Goal: Complete application form: Complete application form

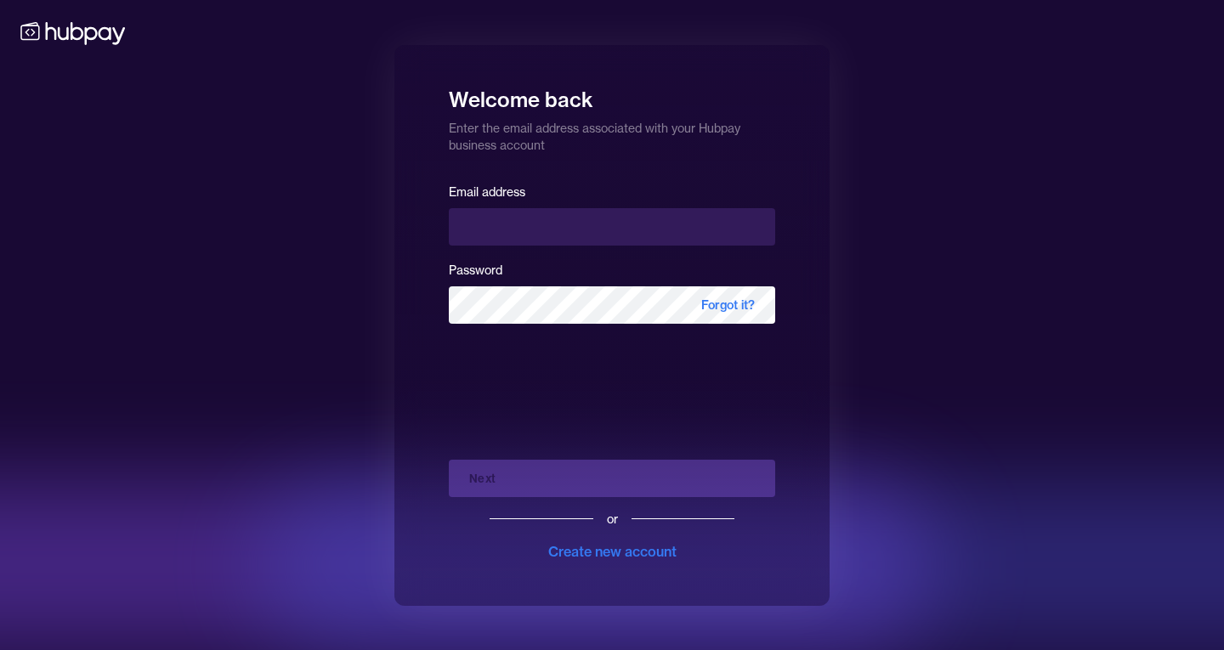
type input "**********"
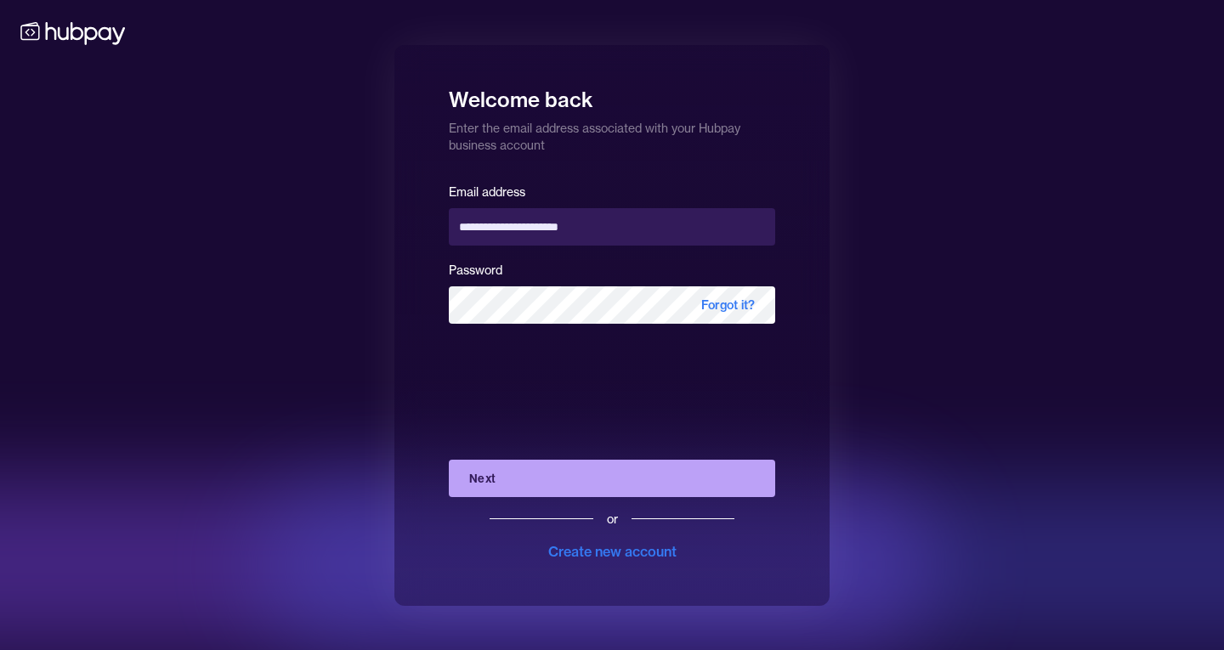
click at [525, 499] on div "or Create new account" at bounding box center [612, 529] width 326 height 65
click at [525, 473] on button "Next" at bounding box center [612, 478] width 326 height 37
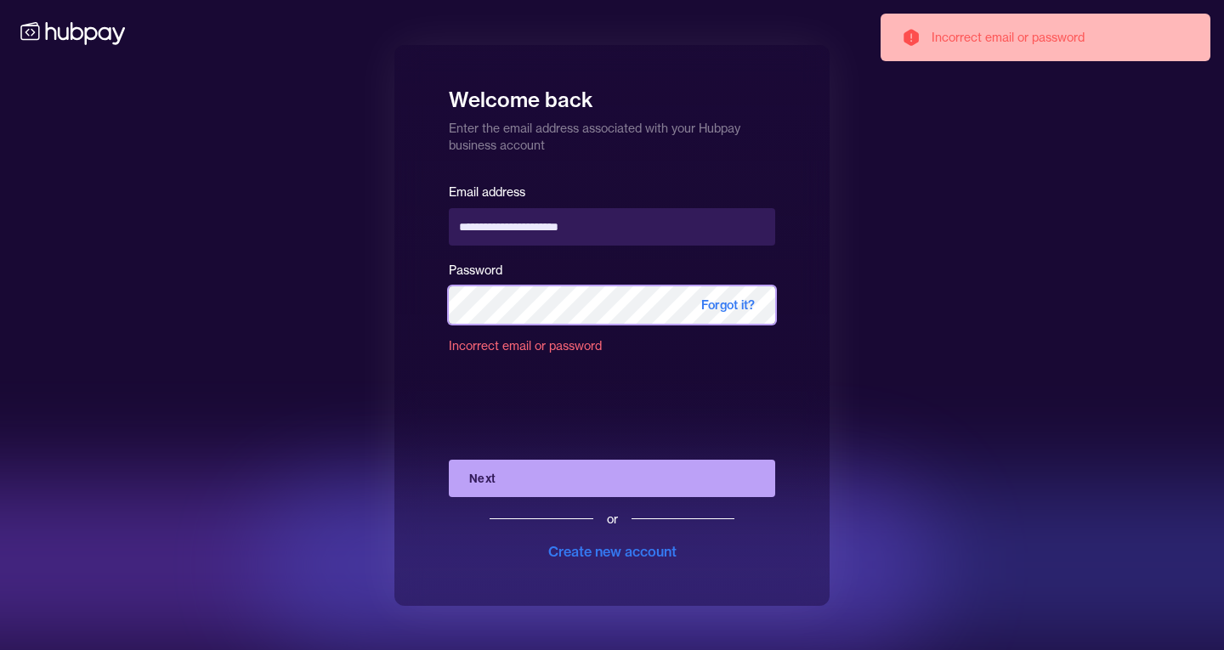
click at [280, 319] on div "**********" at bounding box center [612, 325] width 1224 height 650
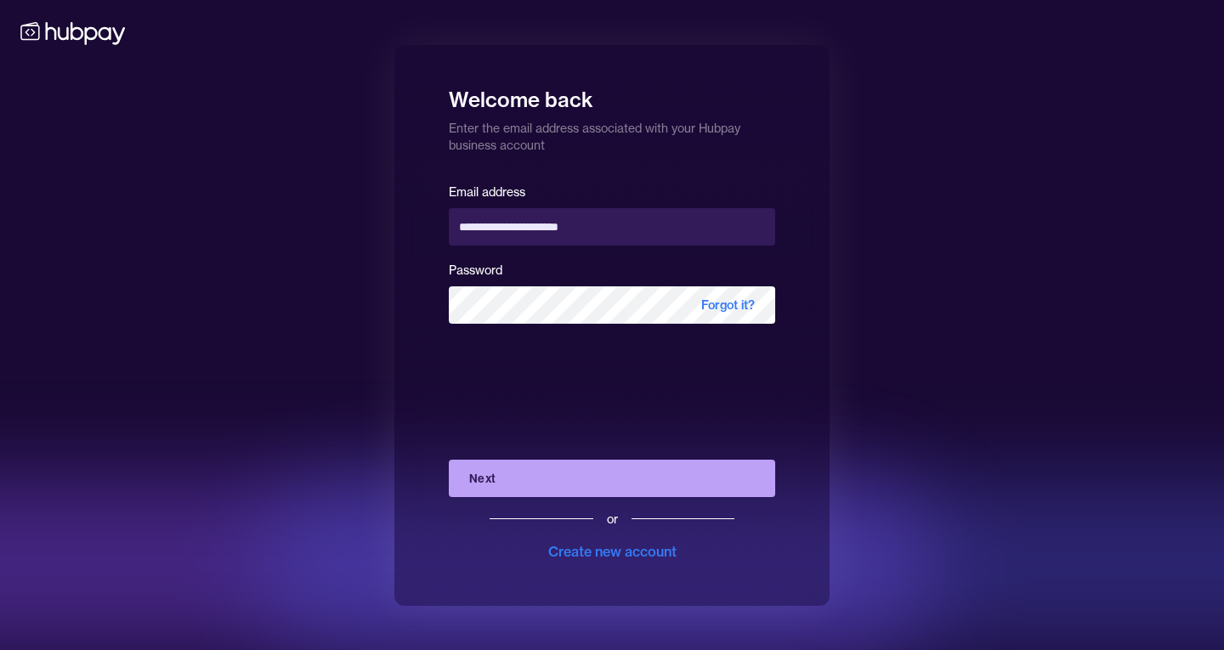
click at [479, 464] on button "Next" at bounding box center [612, 478] width 326 height 37
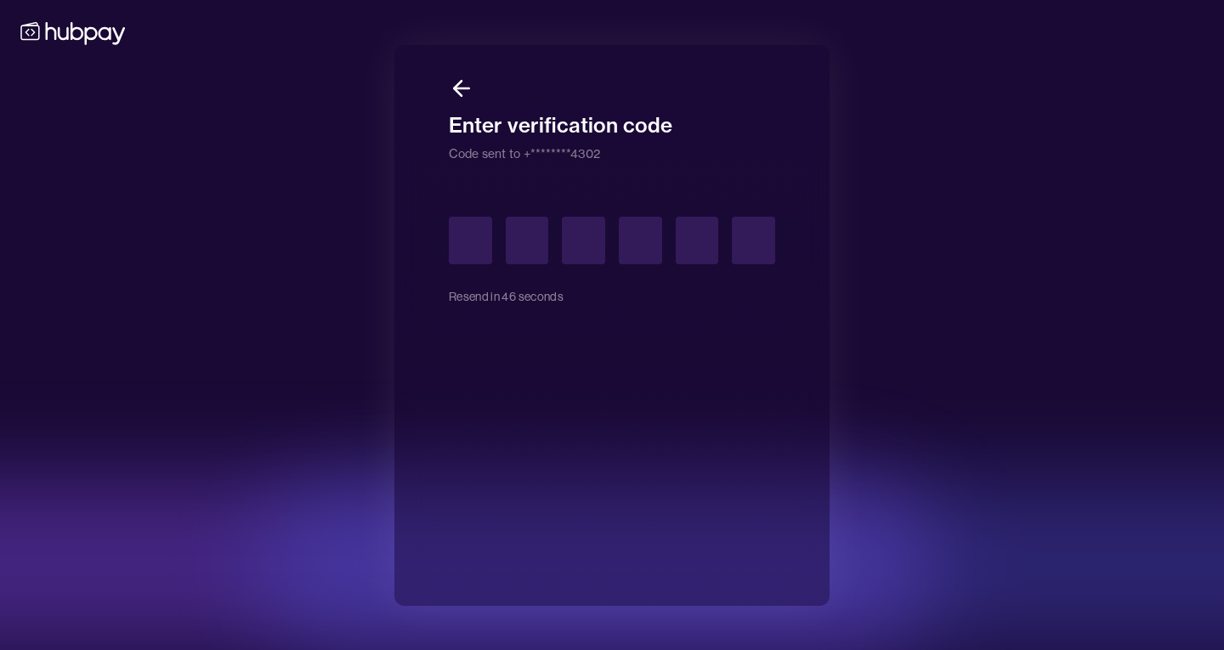
type input "*"
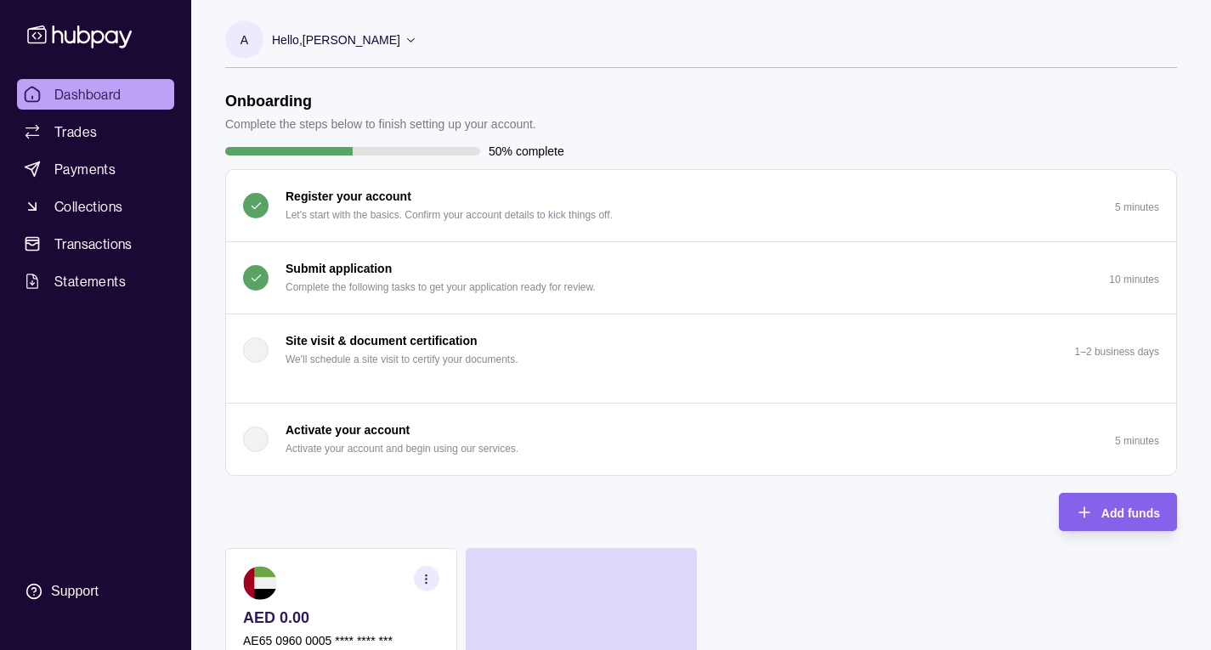
click at [479, 464] on button "Activate your account Activate your account and begin using our services. 5 min…" at bounding box center [701, 439] width 950 height 71
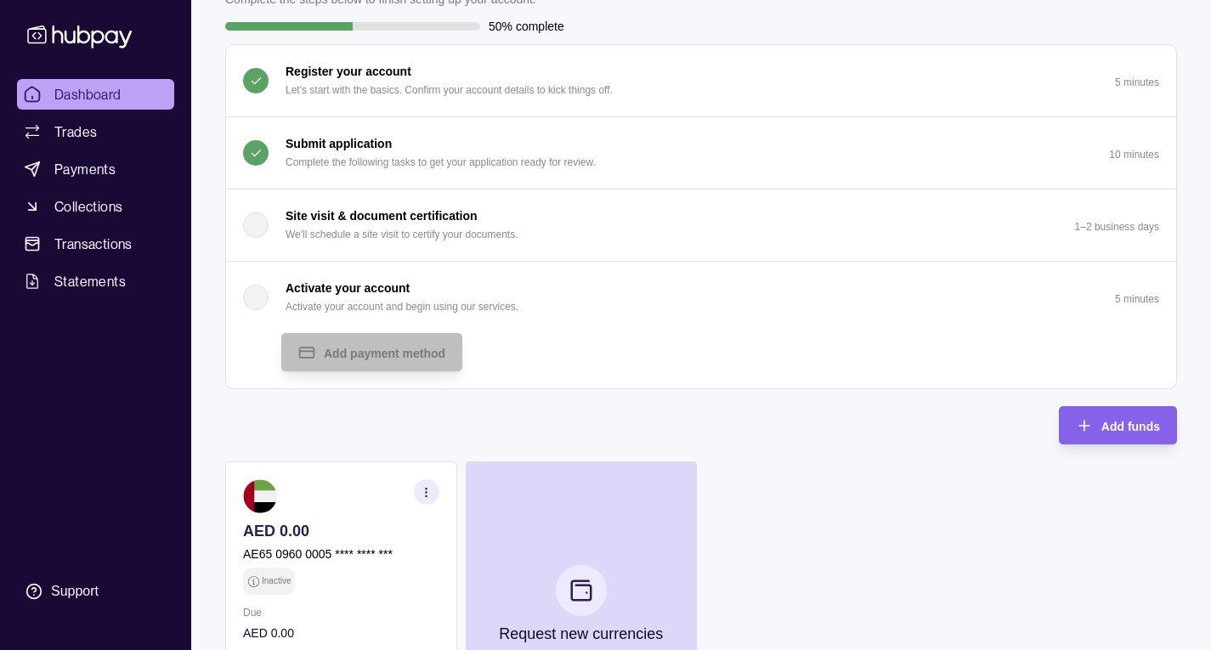
scroll to position [124, 0]
click at [388, 141] on p "Submit application" at bounding box center [339, 144] width 106 height 19
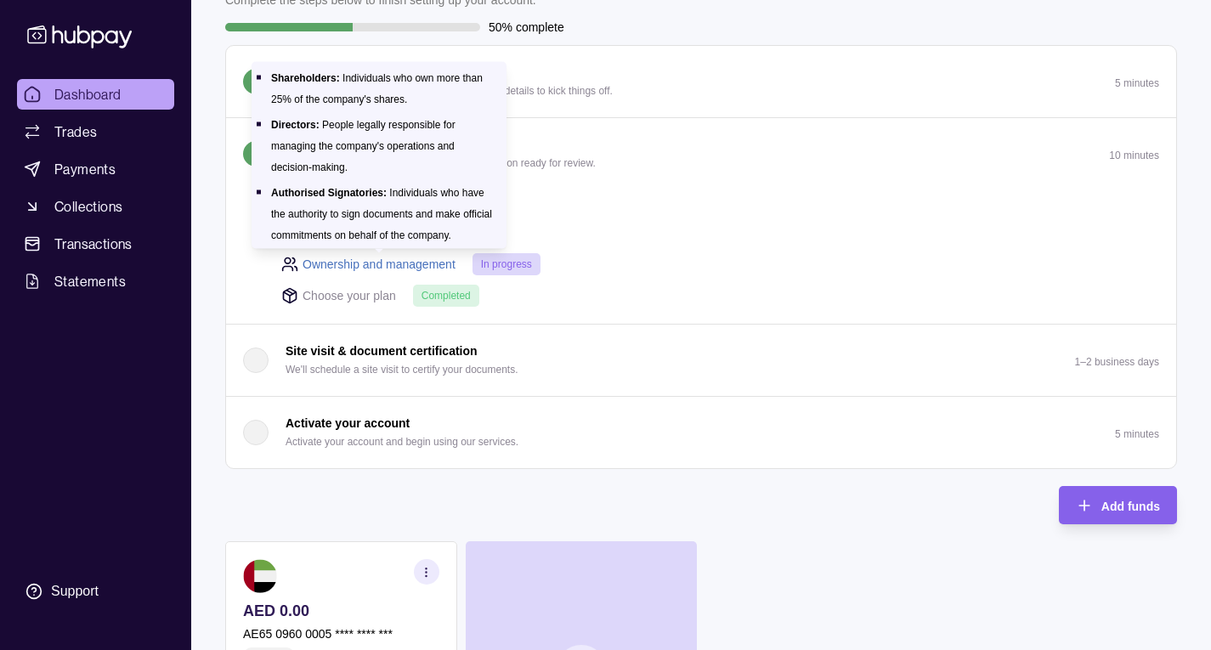
click at [385, 265] on link "Ownership and management" at bounding box center [379, 264] width 153 height 19
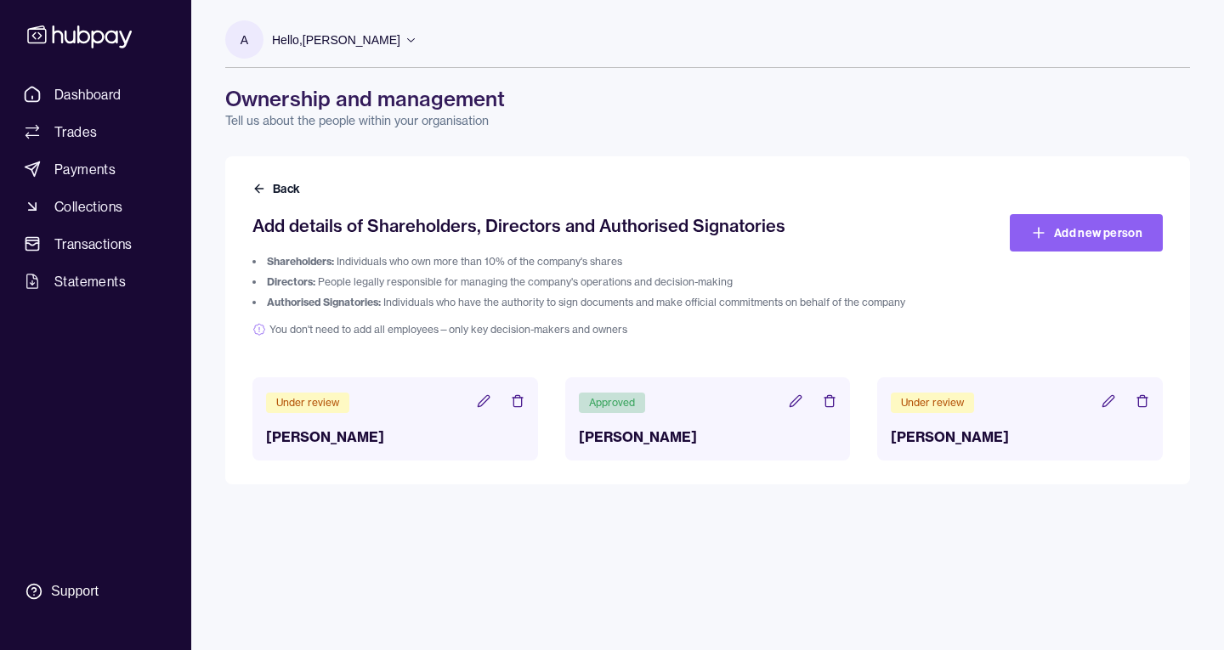
click at [410, 413] on header "Under review" at bounding box center [395, 402] width 258 height 22
click at [484, 402] on icon at bounding box center [484, 401] width 14 height 14
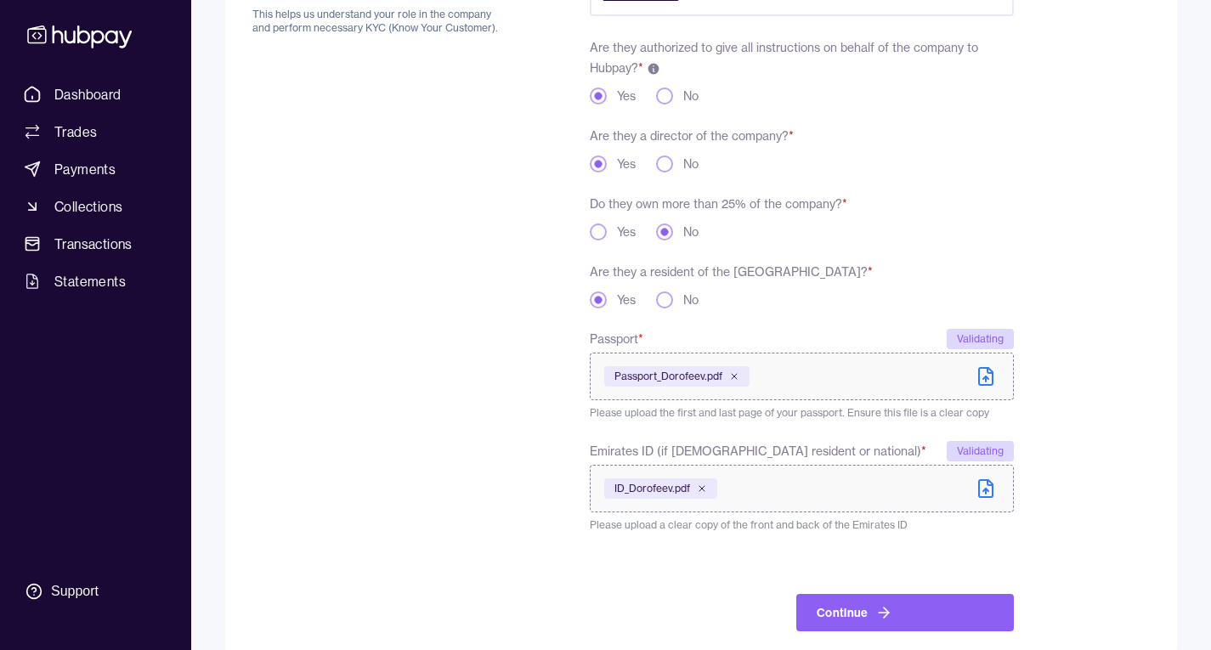
scroll to position [267, 0]
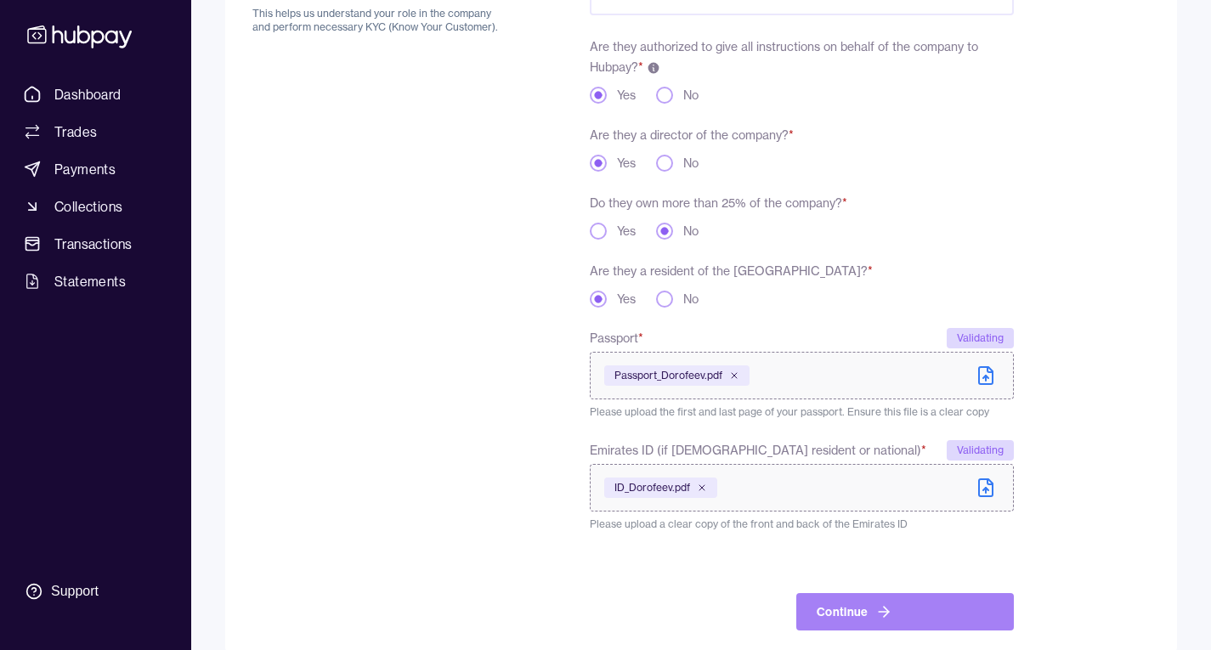
click at [864, 609] on button "Continue" at bounding box center [905, 611] width 218 height 37
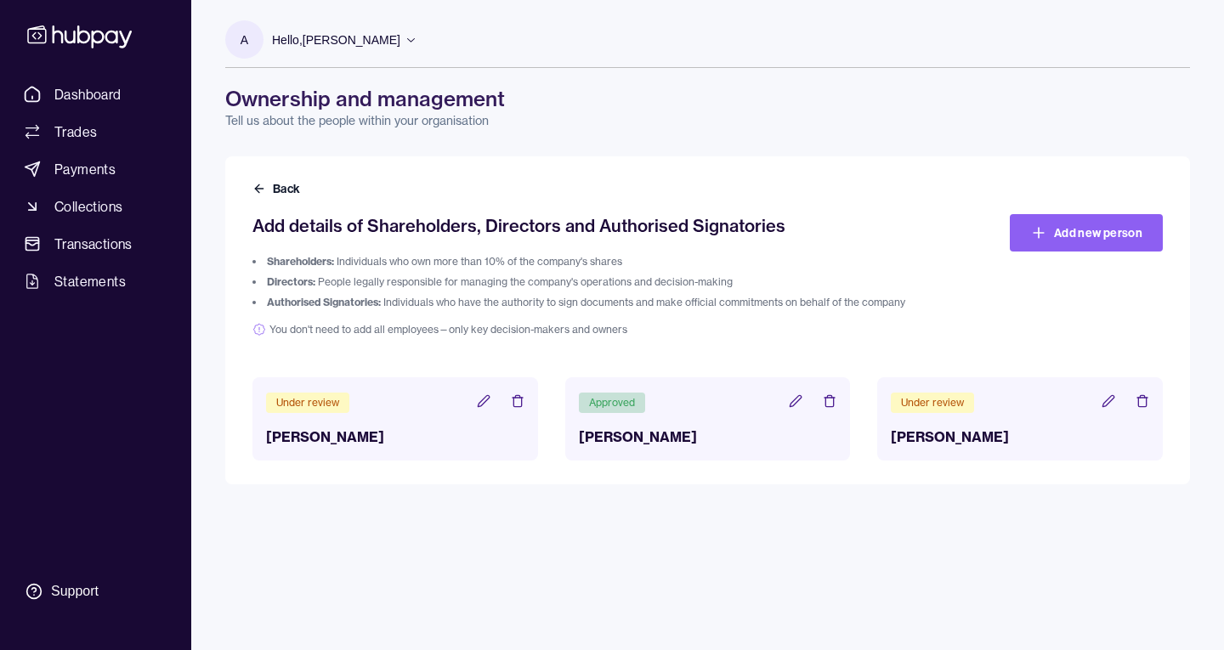
click at [1106, 402] on icon at bounding box center [1107, 400] width 11 height 11
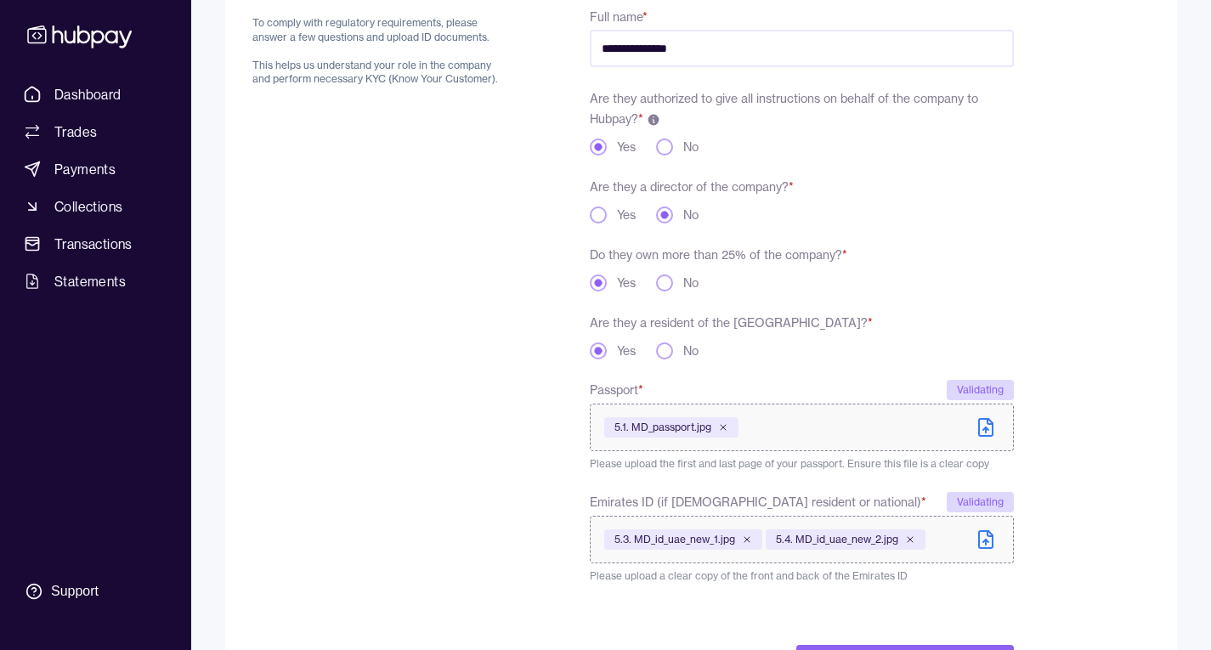
scroll to position [219, 0]
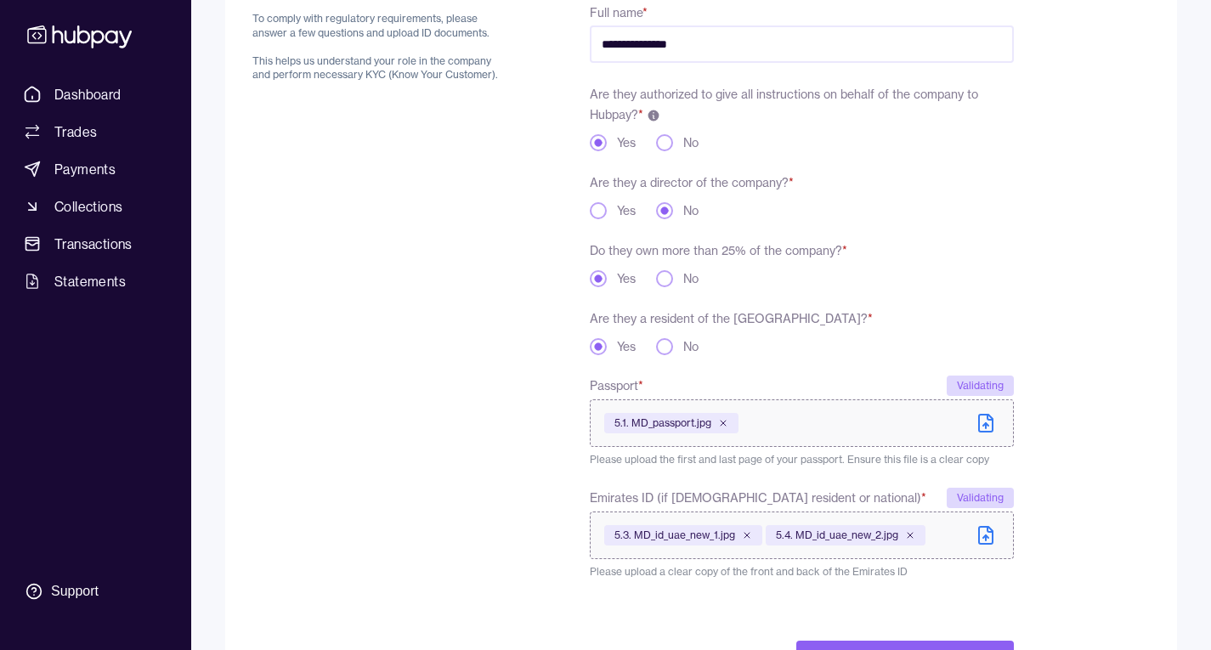
click at [678, 421] on span "5.1. MD_passport.jpg" at bounding box center [662, 423] width 97 height 14
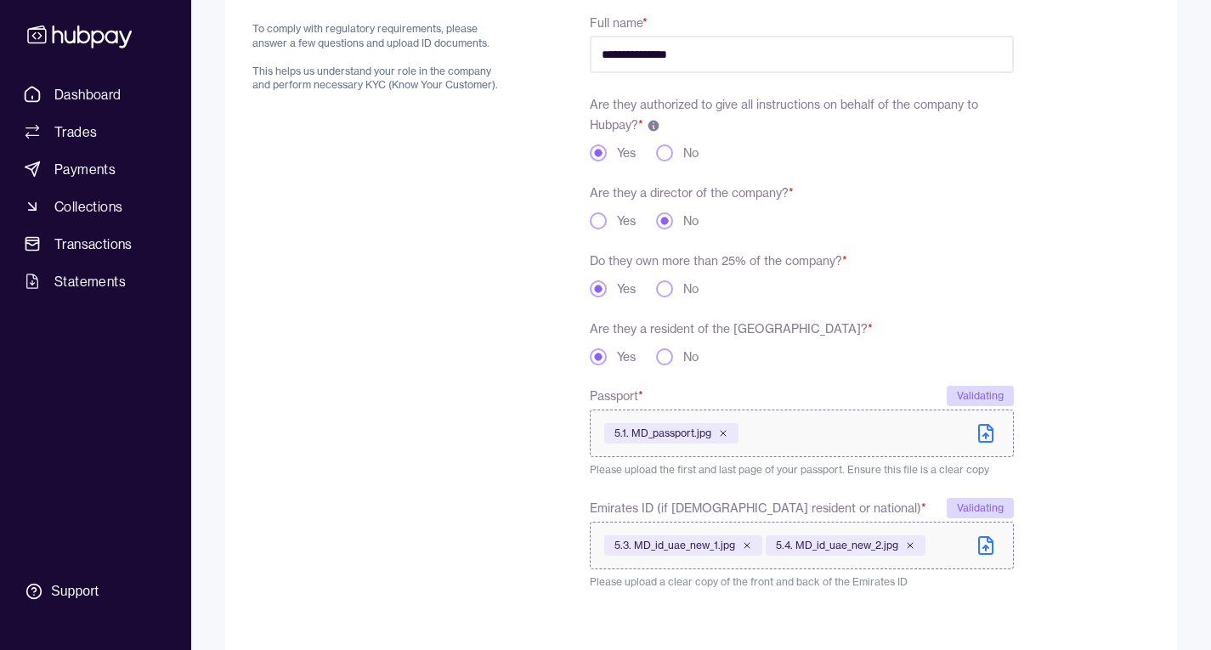
scroll to position [208, 0]
click at [671, 433] on span "5.1. MD_passport.jpg" at bounding box center [662, 434] width 97 height 14
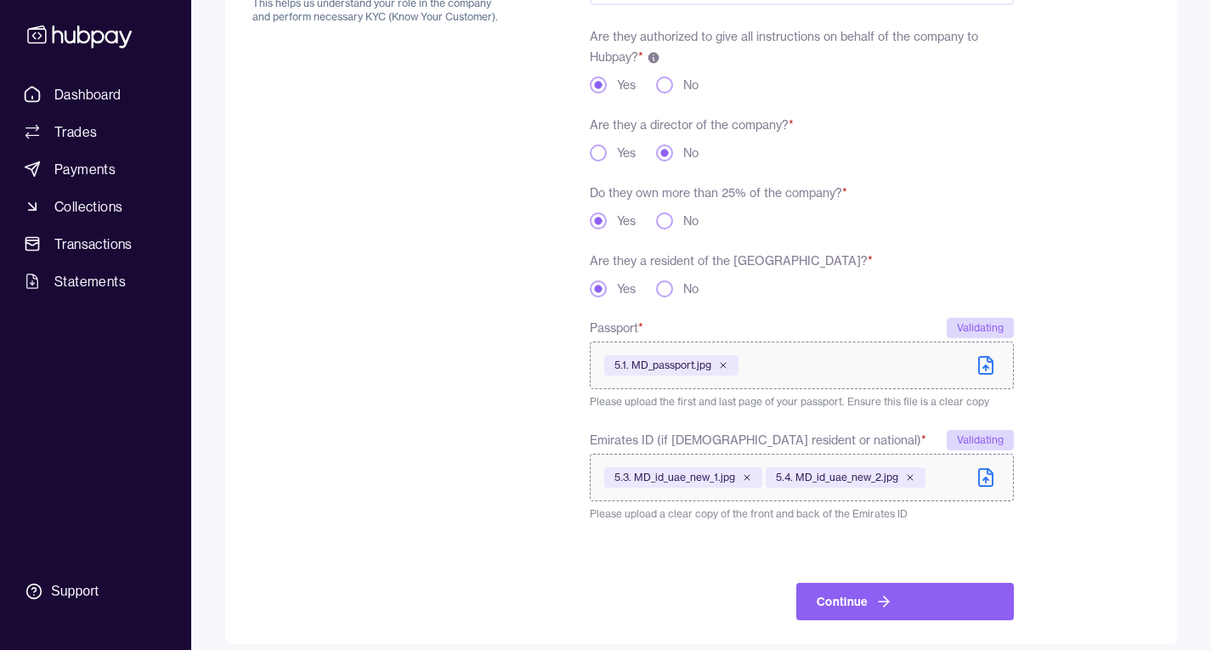
scroll to position [278, 0]
click at [815, 595] on button "Continue" at bounding box center [905, 600] width 218 height 37
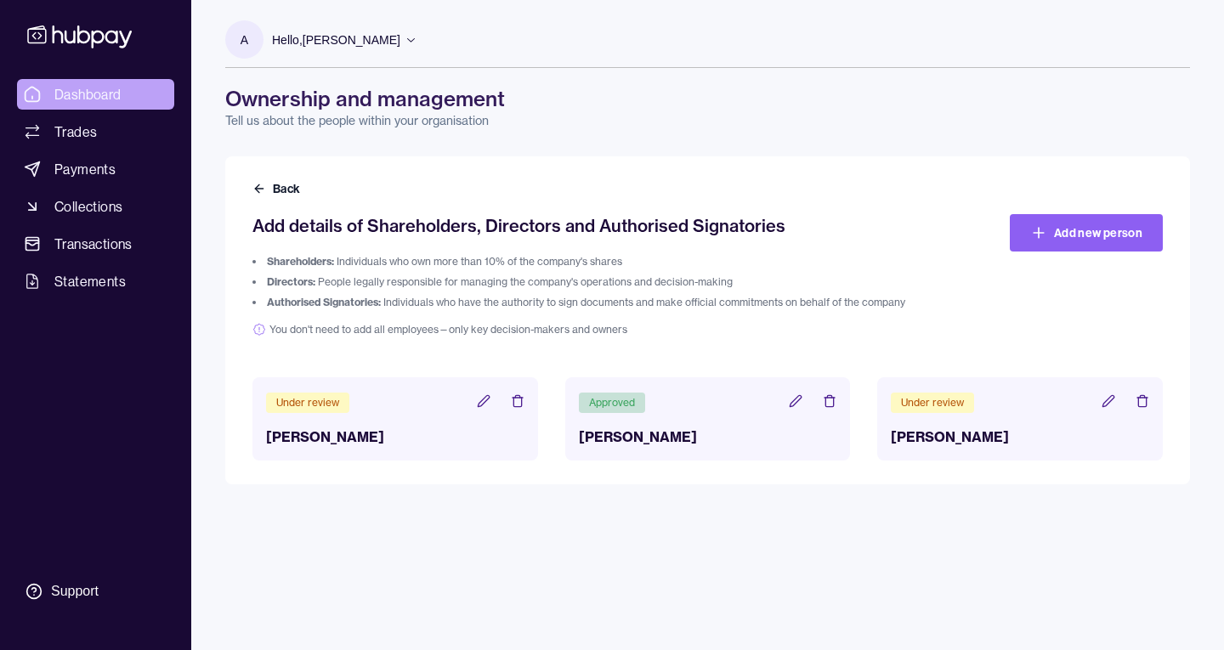
click at [100, 87] on span "Dashboard" at bounding box center [87, 94] width 67 height 20
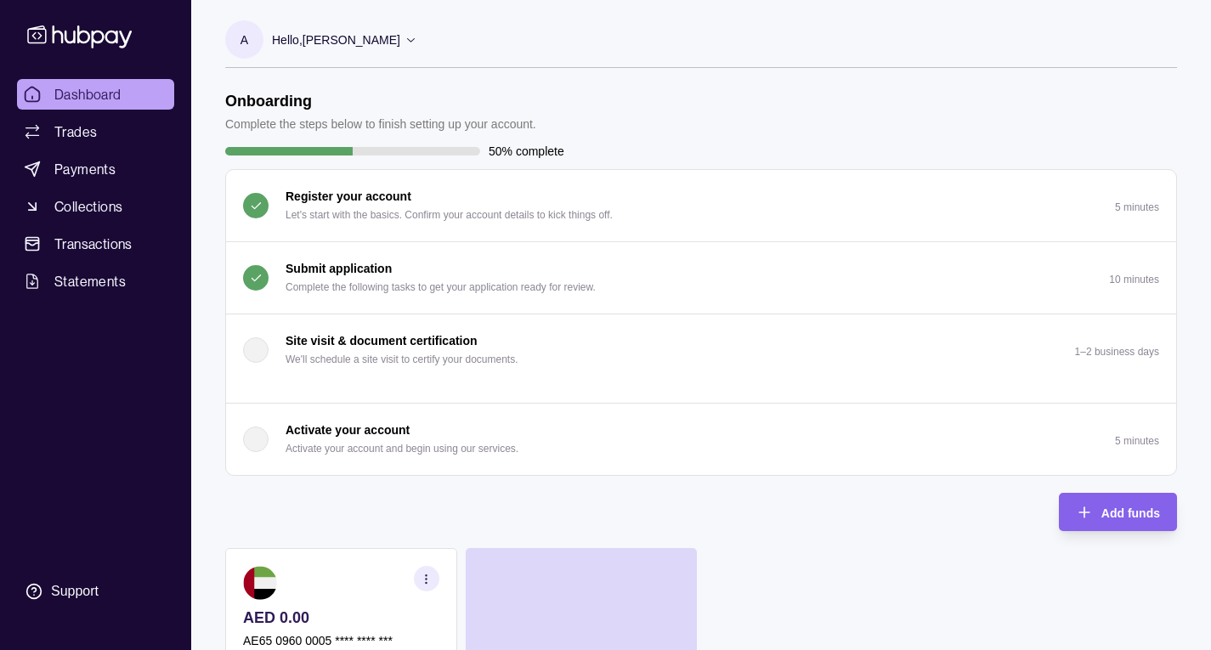
click at [377, 263] on p "Submit application" at bounding box center [339, 268] width 106 height 19
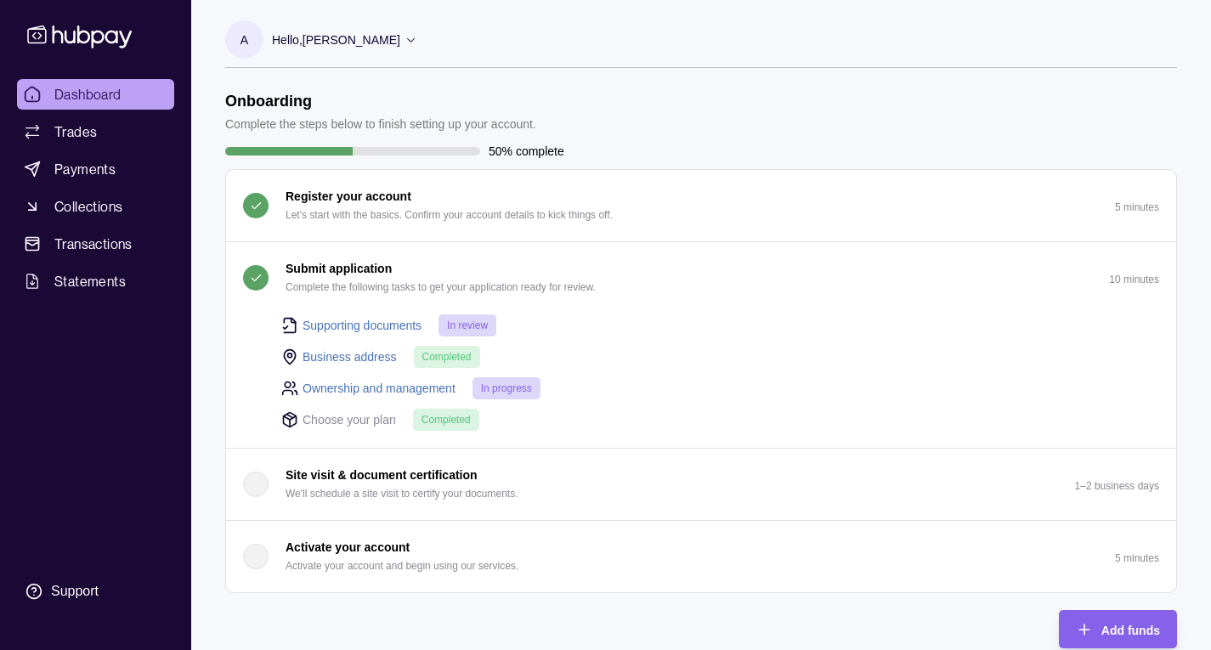
click at [395, 321] on link "Supporting documents" at bounding box center [362, 325] width 119 height 19
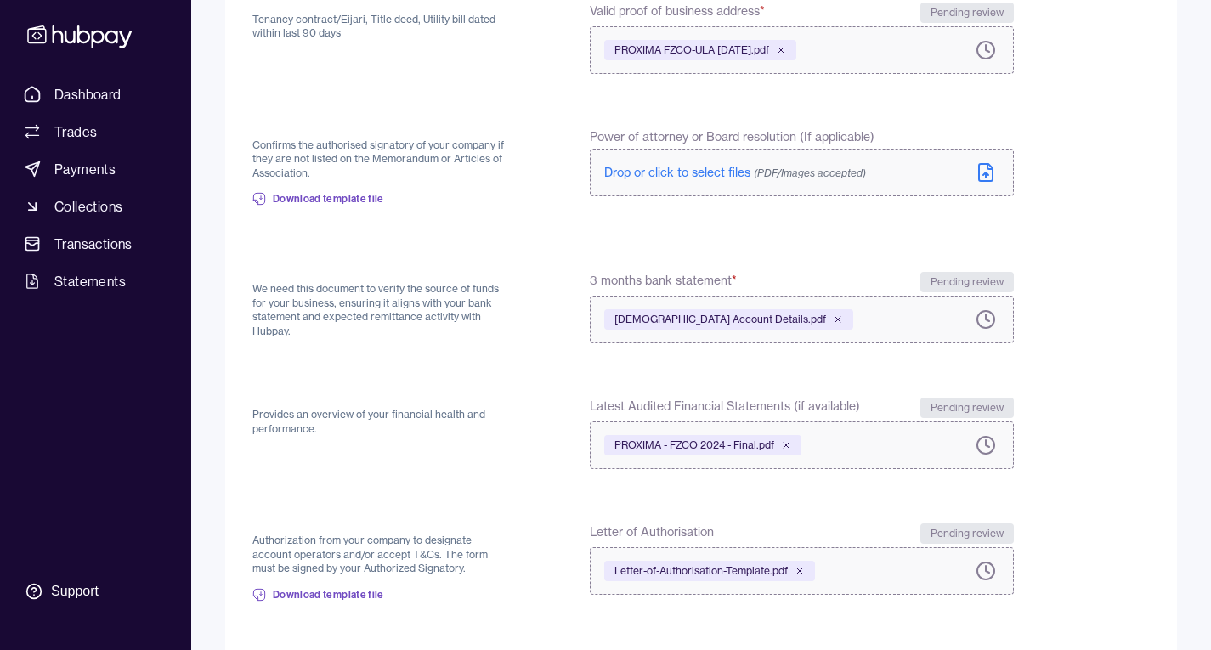
scroll to position [629, 0]
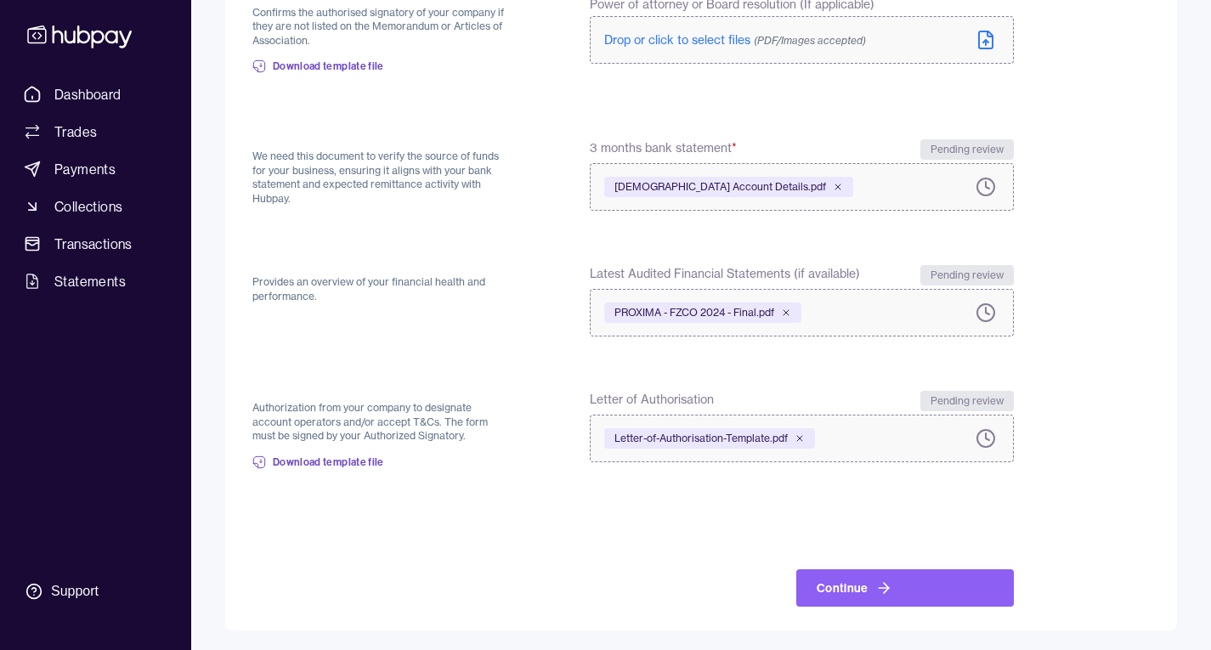
drag, startPoint x: 395, startPoint y: 321, endPoint x: 671, endPoint y: 579, distance: 377.0
drag, startPoint x: 671, startPoint y: 579, endPoint x: 1104, endPoint y: 342, distance: 493.6
click at [1104, 342] on form "Back Valid Trade or Commercial License confirms that your business is registere…" at bounding box center [700, 78] width 897 height 1055
click at [933, 586] on button "Continue" at bounding box center [905, 587] width 218 height 37
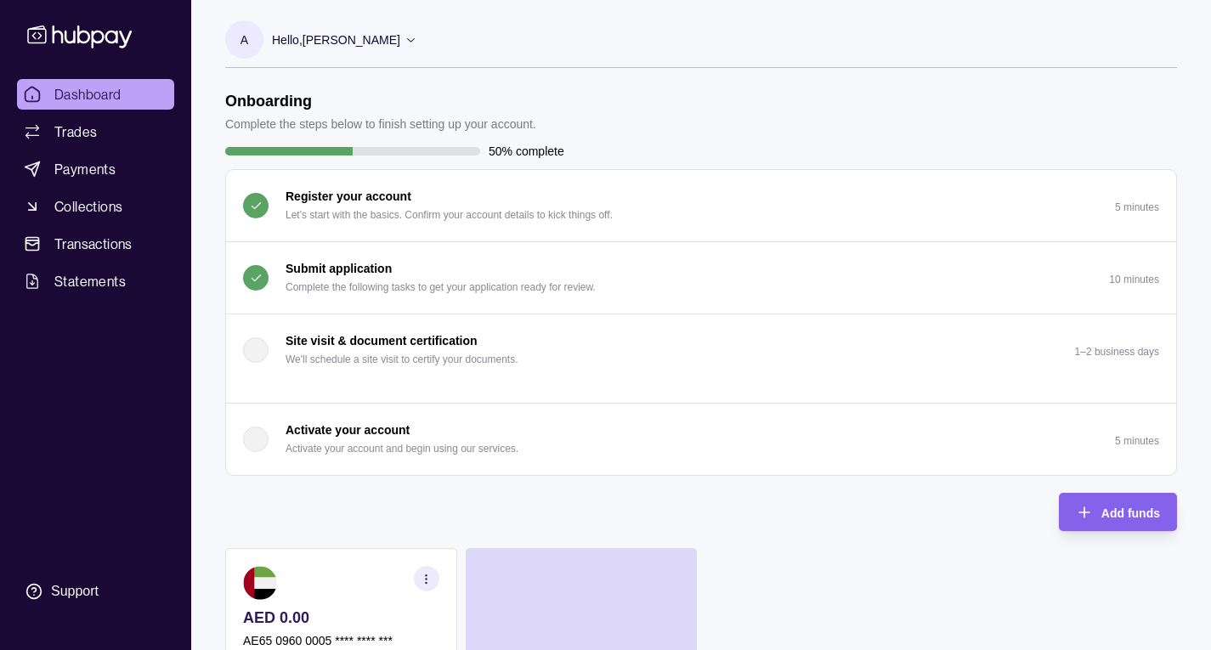
click at [469, 280] on p "Complete the following tasks to get your application ready for review." at bounding box center [441, 287] width 310 height 19
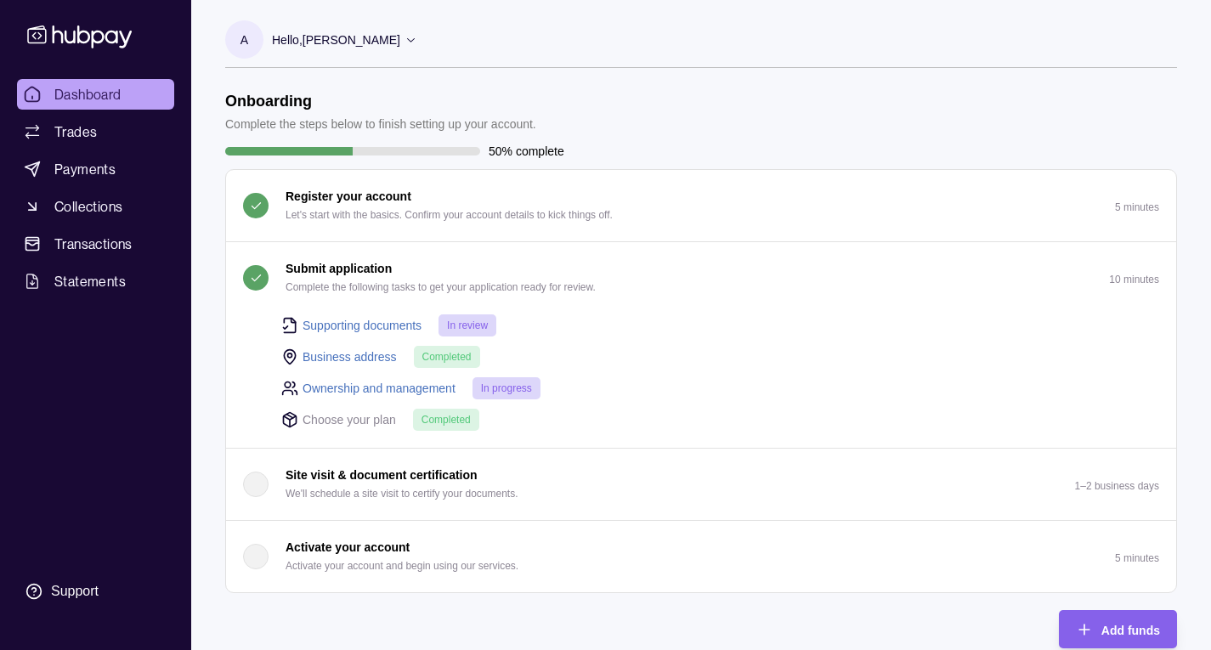
click at [620, 326] on div "Supporting documents In review" at bounding box center [720, 325] width 878 height 23
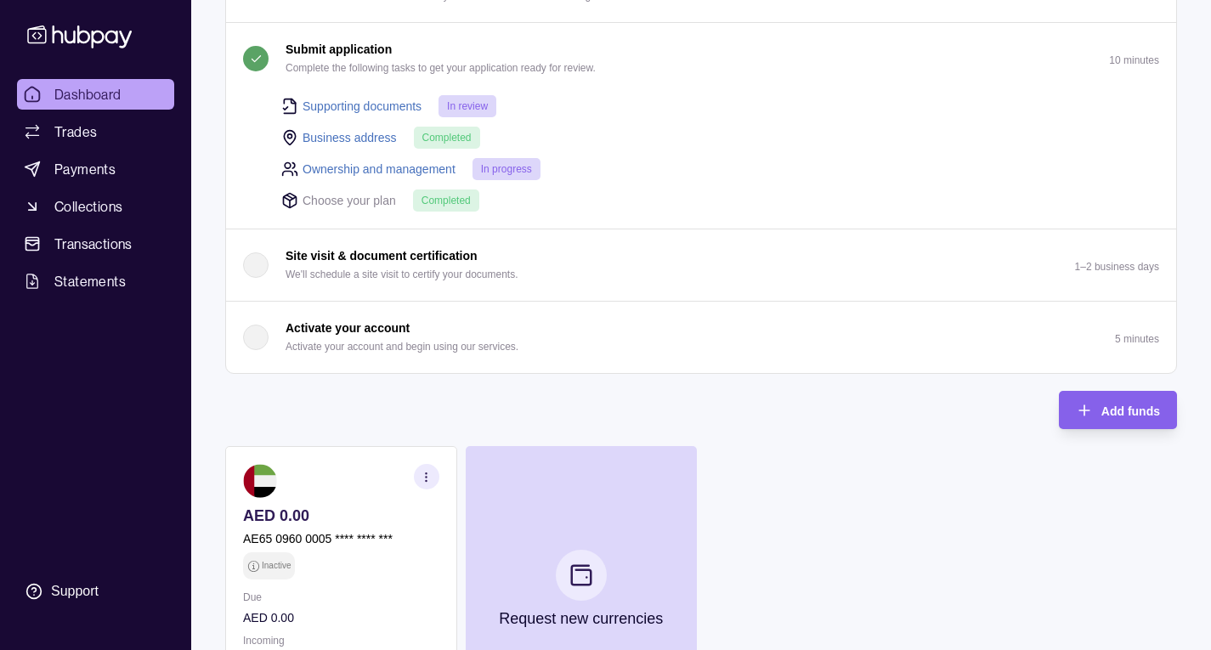
scroll to position [218, 0]
click at [359, 46] on p "Submit application" at bounding box center [339, 50] width 106 height 19
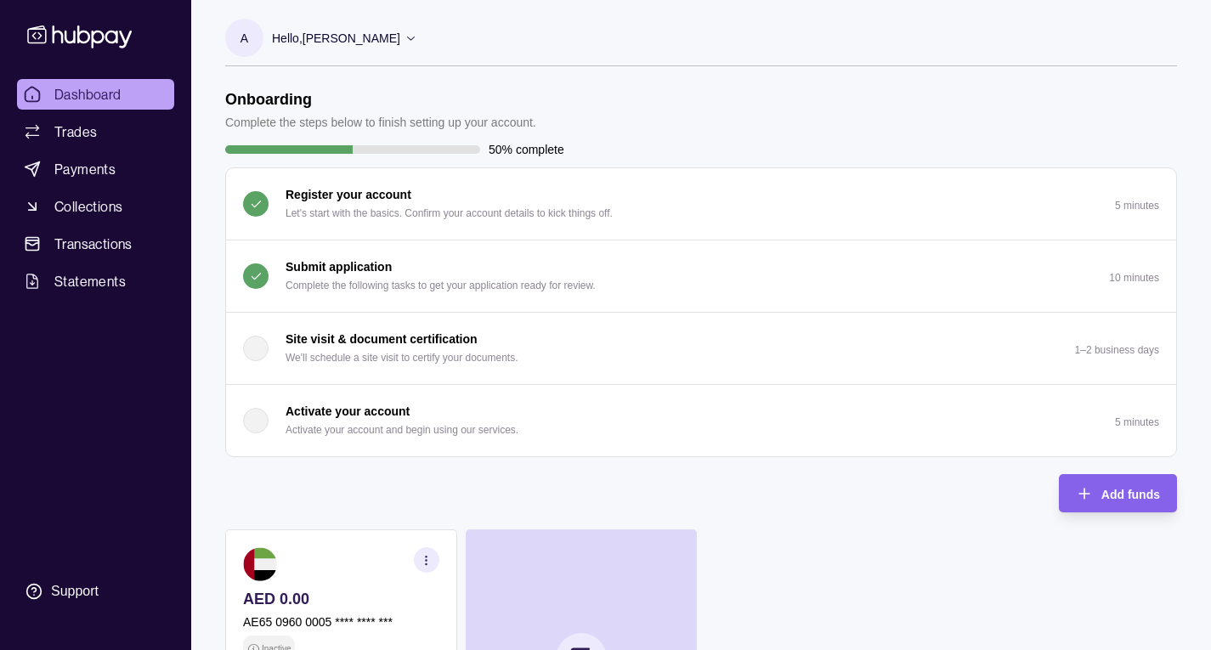
scroll to position [0, 0]
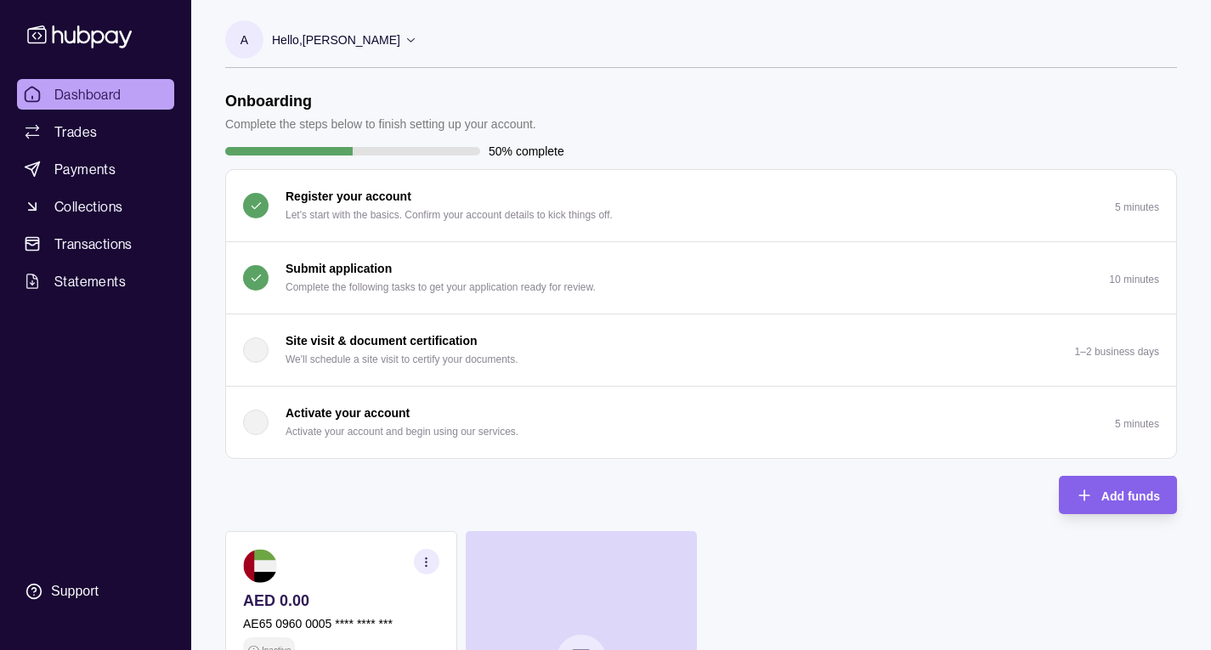
click at [481, 257] on button "Submit application Complete the following tasks to get your application ready f…" at bounding box center [701, 277] width 950 height 71
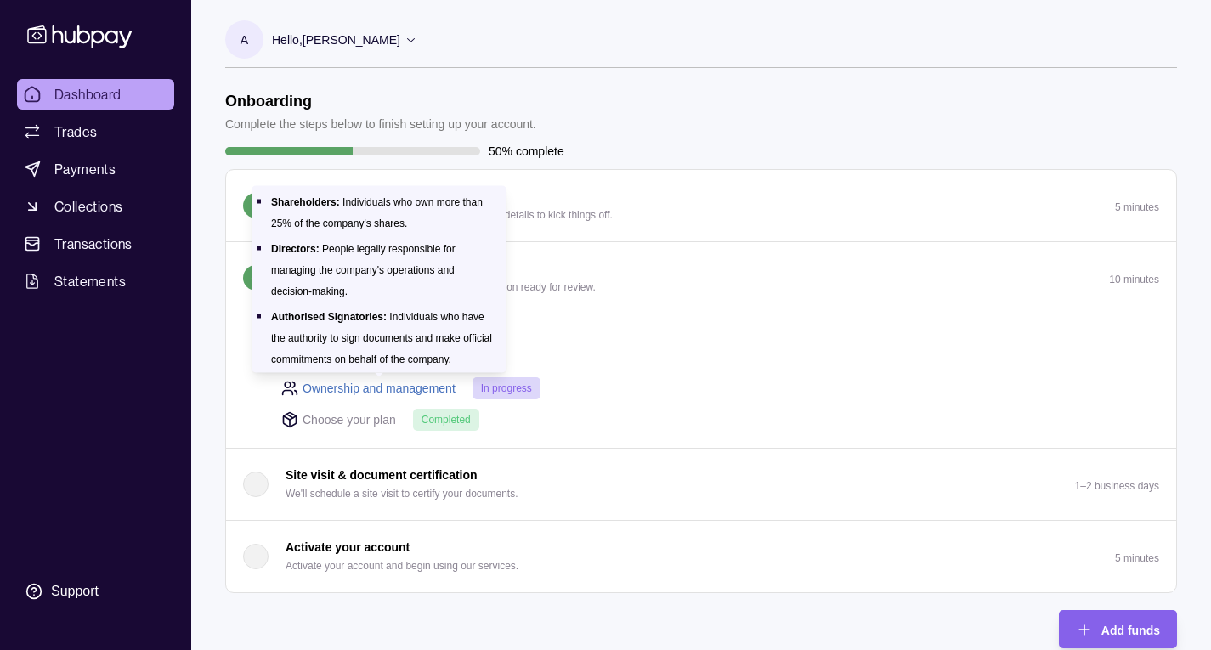
click at [349, 383] on link "Ownership and management" at bounding box center [379, 388] width 153 height 19
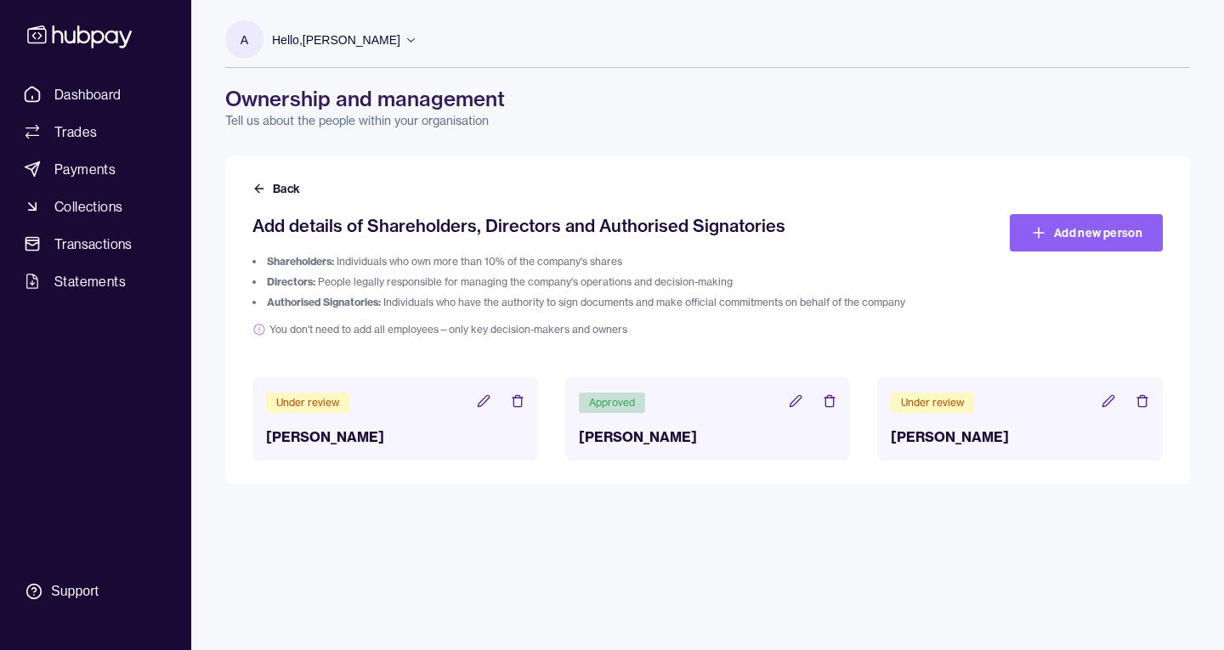
click at [415, 477] on div "Back Add details of Shareholders, Directors and Authorised Signatories Sharehol…" at bounding box center [707, 320] width 965 height 328
click at [98, 104] on span "Dashboard" at bounding box center [87, 94] width 67 height 20
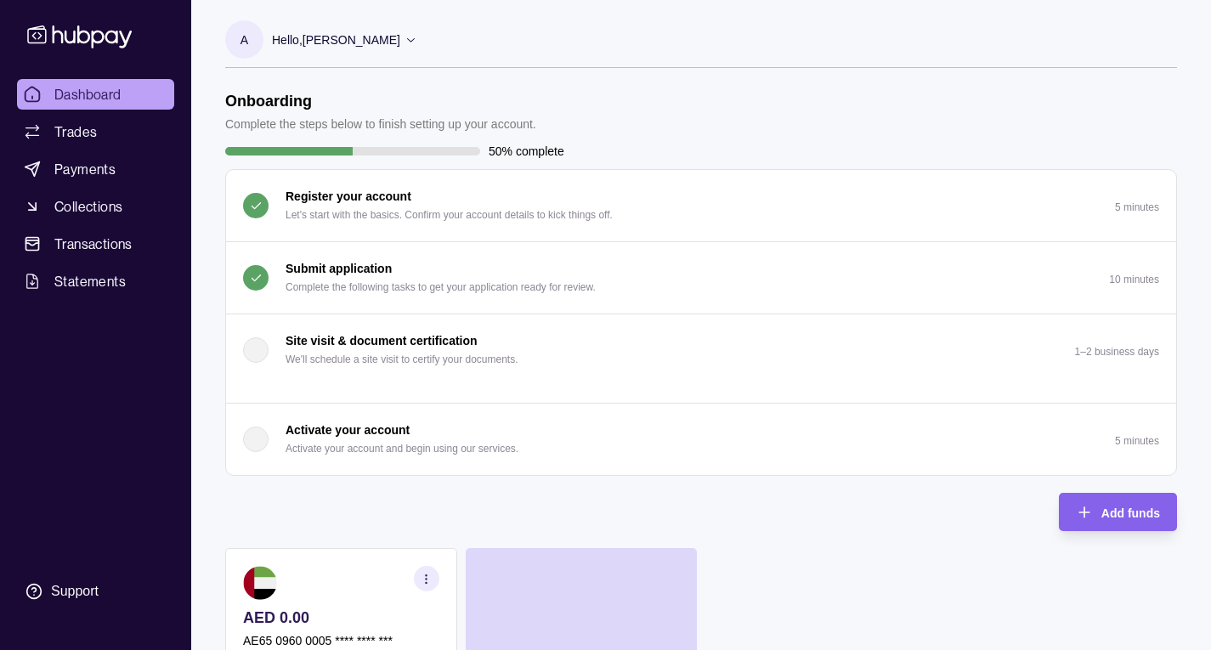
click at [736, 262] on button "Submit application Complete the following tasks to get your application ready f…" at bounding box center [701, 277] width 950 height 71
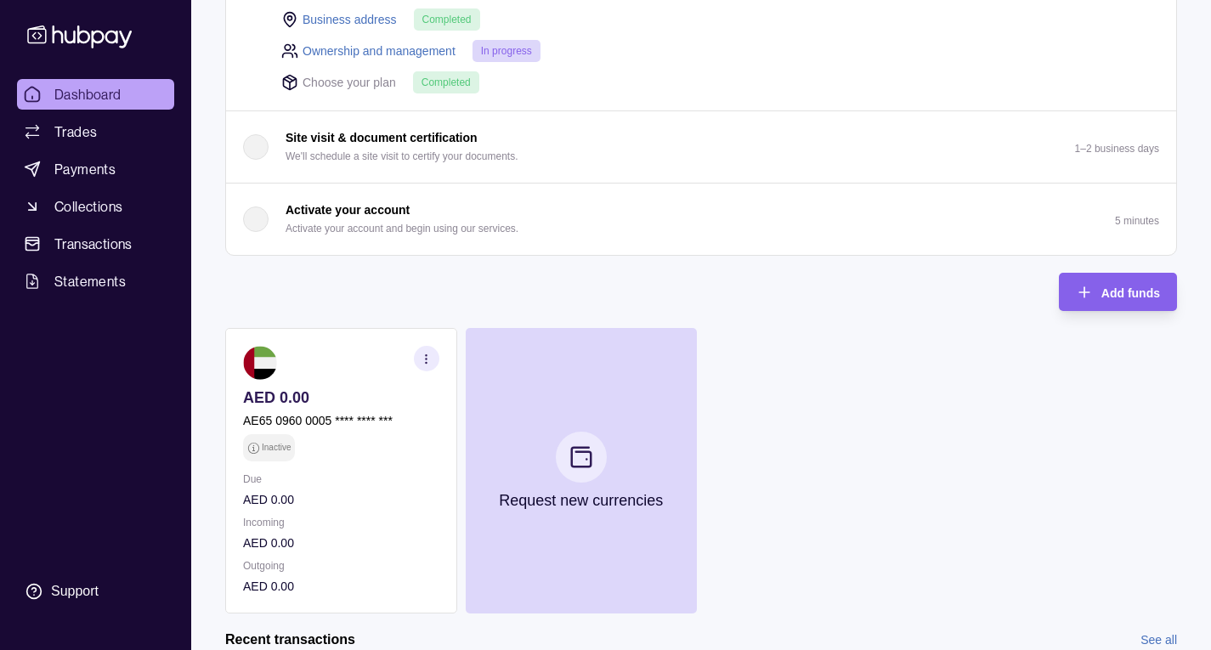
scroll to position [520, 0]
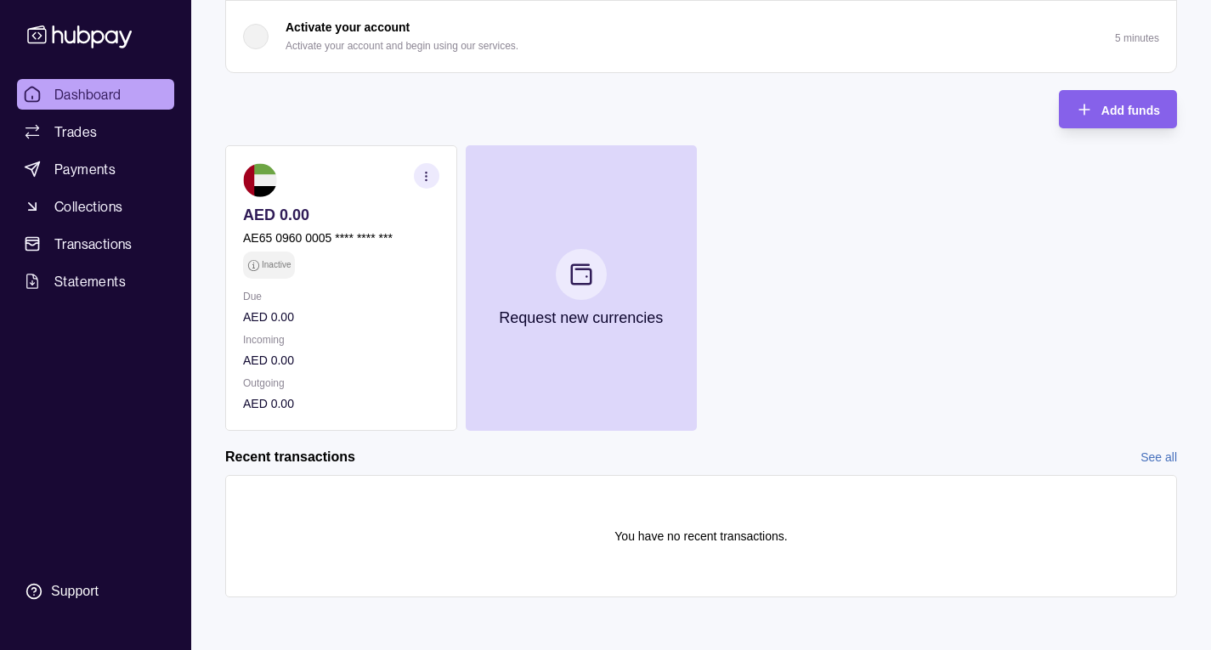
click at [431, 173] on icon "button" at bounding box center [426, 176] width 13 height 13
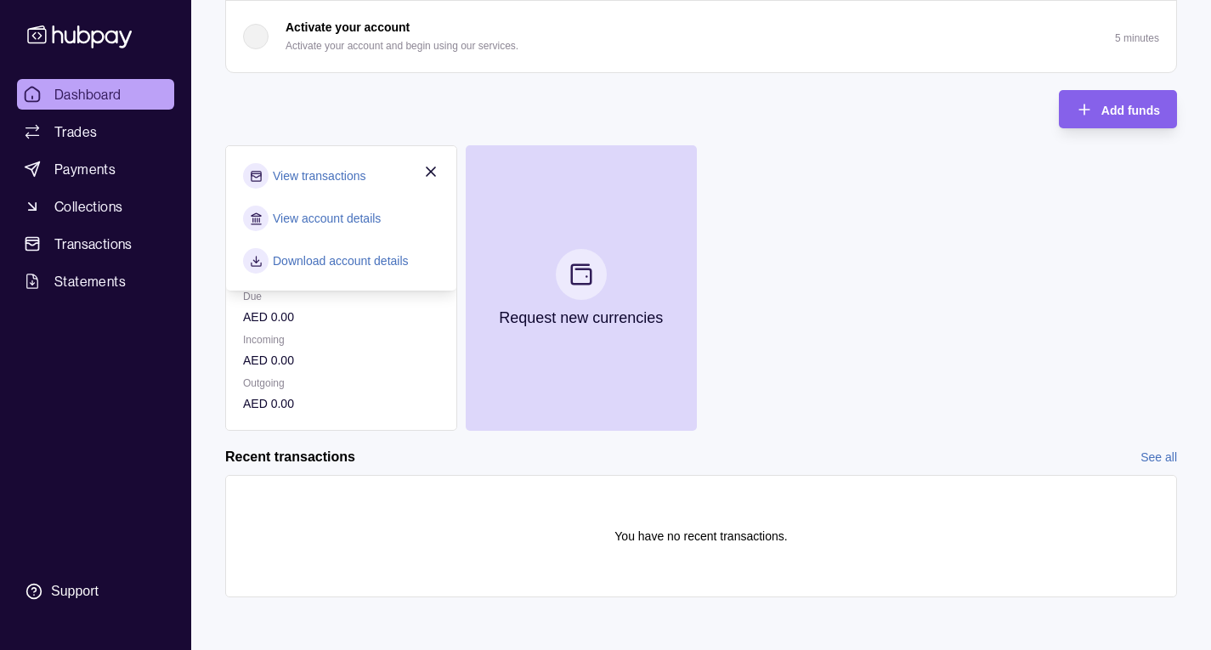
click at [371, 217] on link "View account details" at bounding box center [327, 218] width 108 height 19
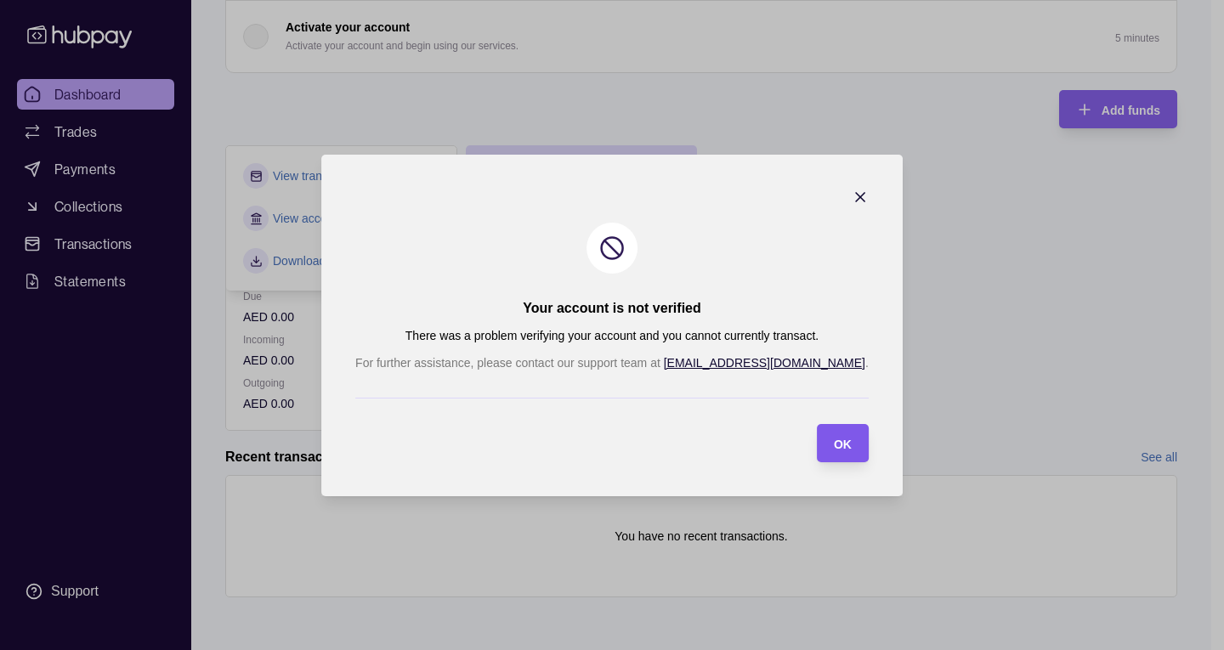
click at [808, 435] on div "OK" at bounding box center [829, 443] width 43 height 38
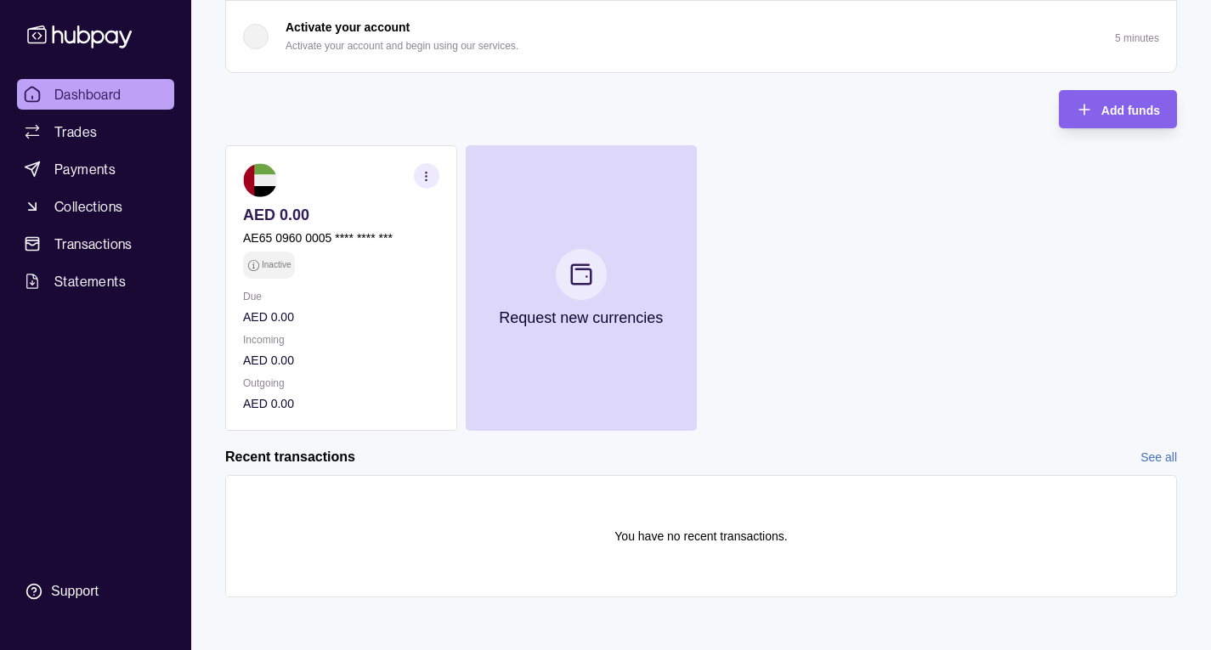
click at [425, 176] on icon "button" at bounding box center [426, 176] width 13 height 13
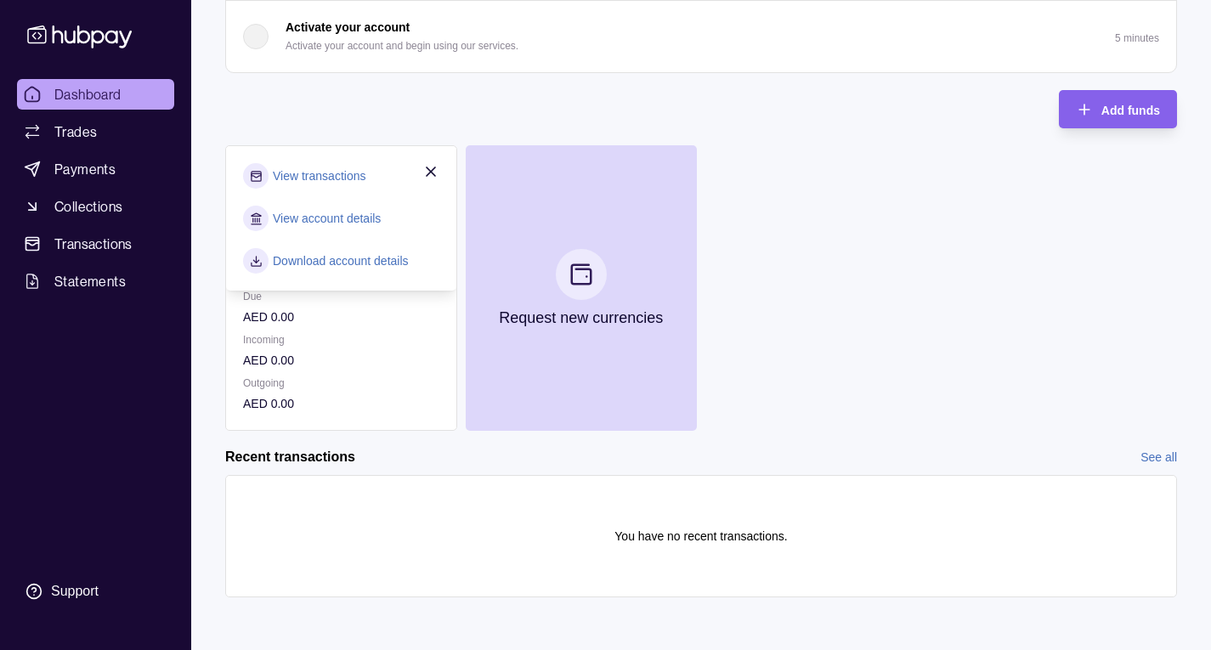
click at [365, 219] on link "View account details" at bounding box center [327, 218] width 108 height 19
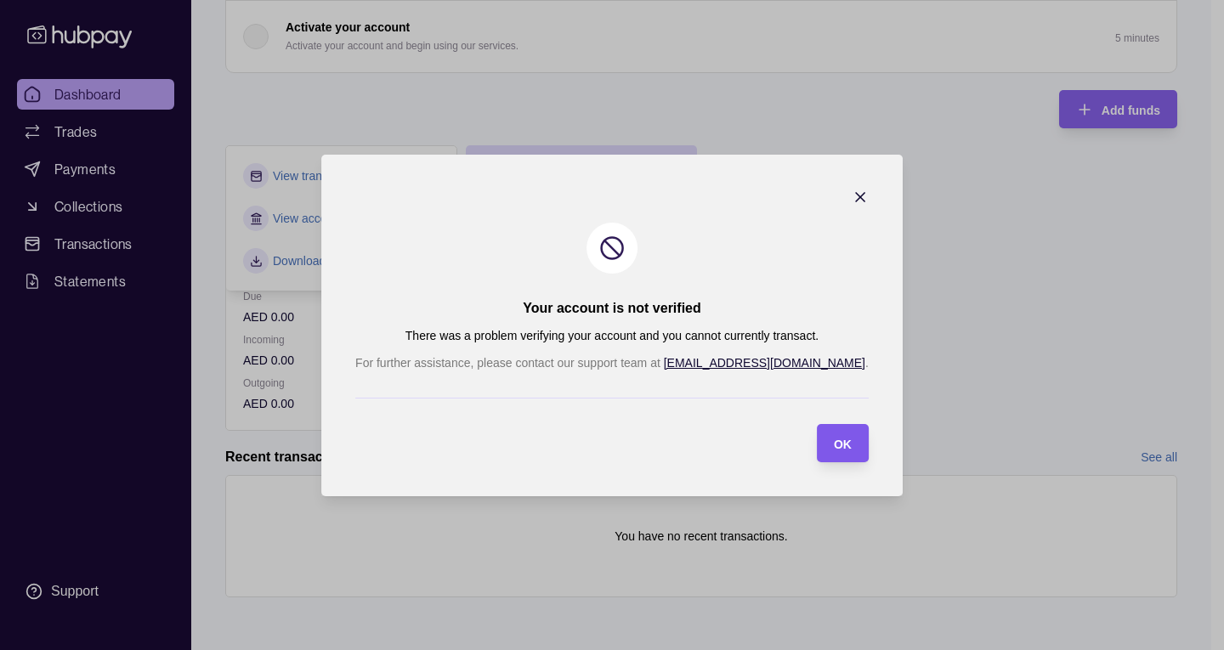
click at [834, 437] on span "OK" at bounding box center [843, 444] width 18 height 14
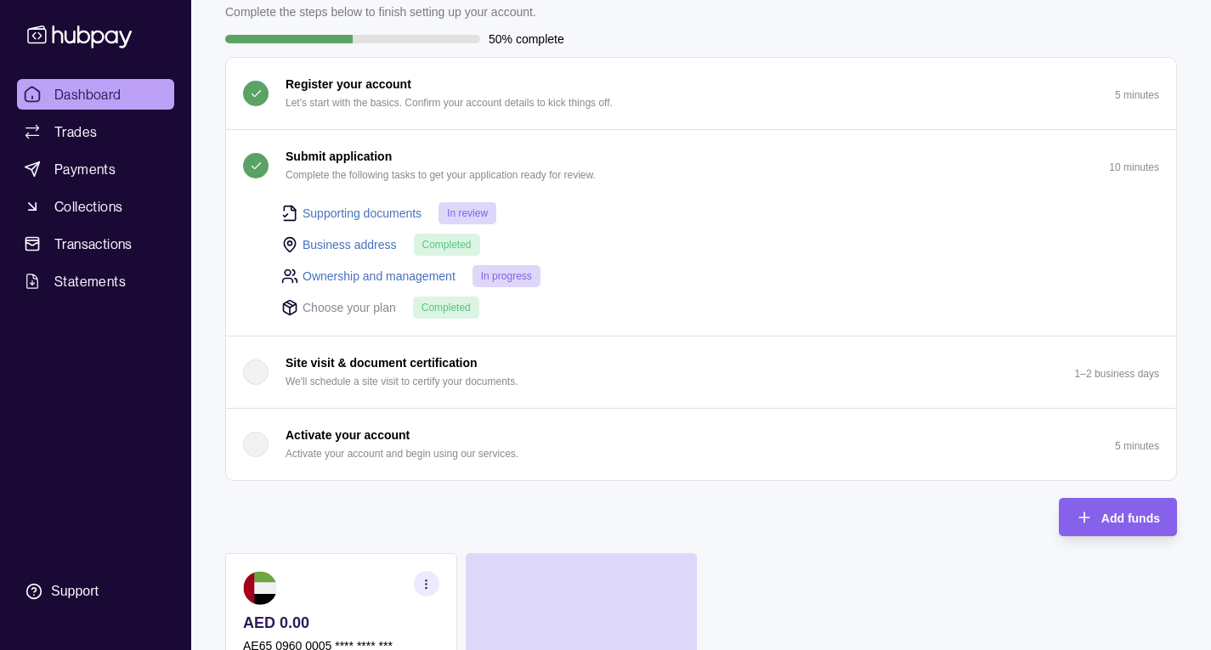
scroll to position [111, 0]
click at [76, 211] on span "Collections" at bounding box center [88, 206] width 68 height 20
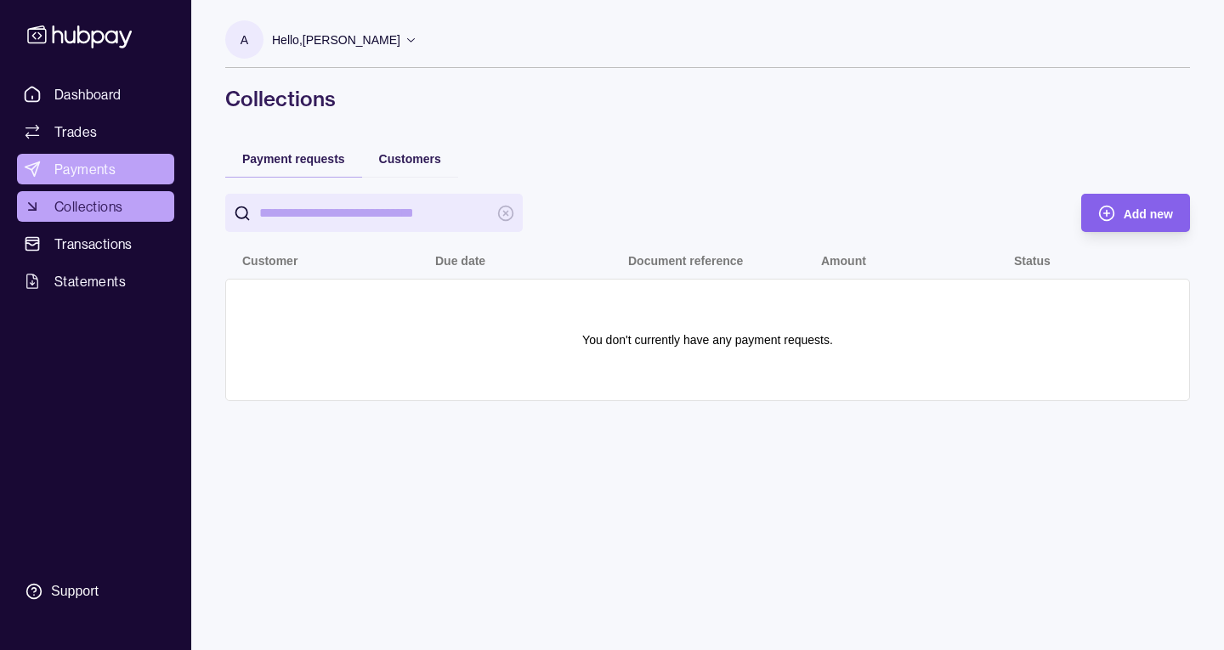
click at [65, 173] on span "Payments" at bounding box center [84, 169] width 61 height 20
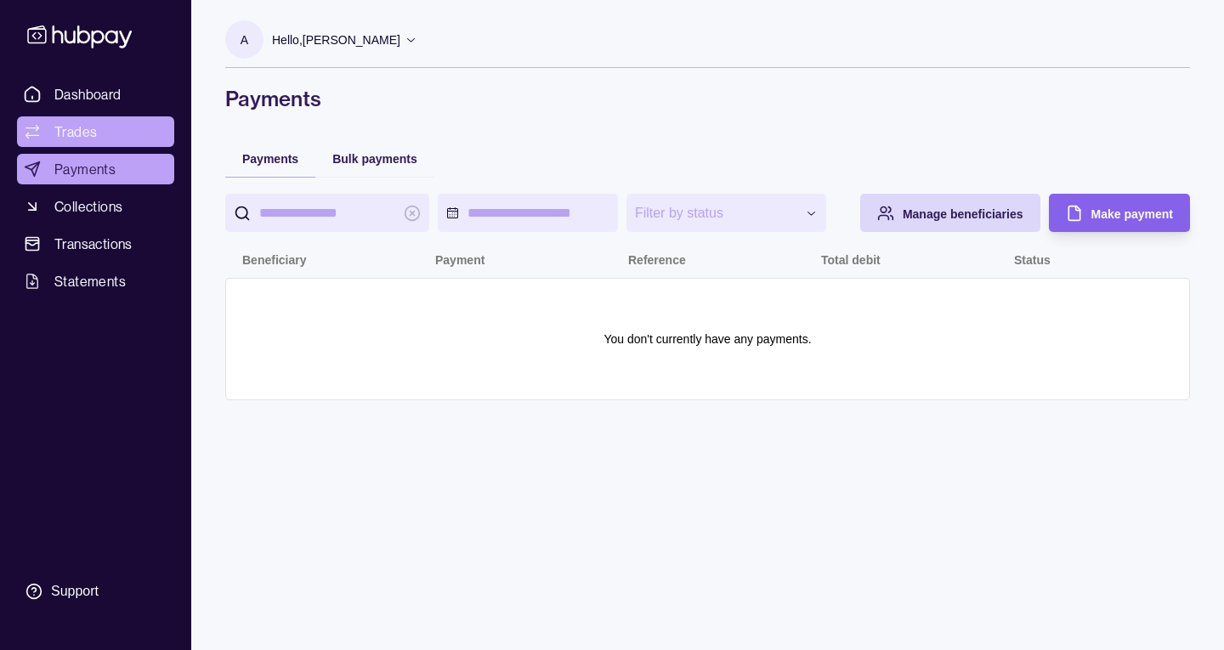
click at [63, 139] on span "Trades" at bounding box center [75, 132] width 42 height 20
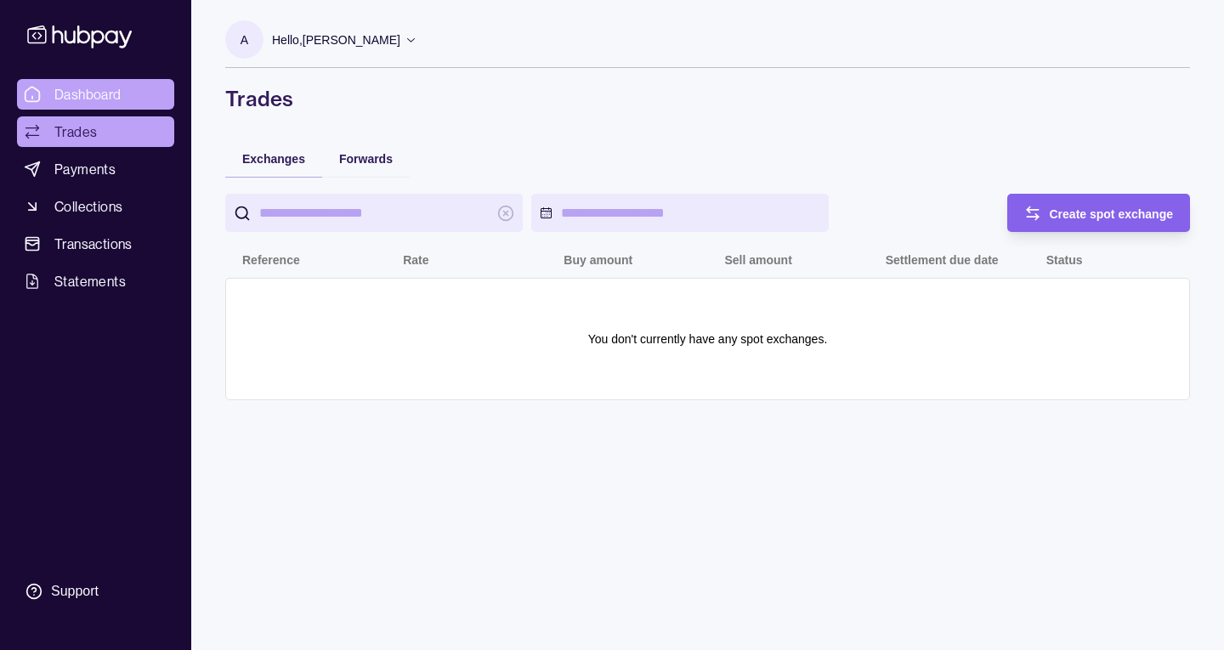
click at [74, 97] on span "Dashboard" at bounding box center [87, 94] width 67 height 20
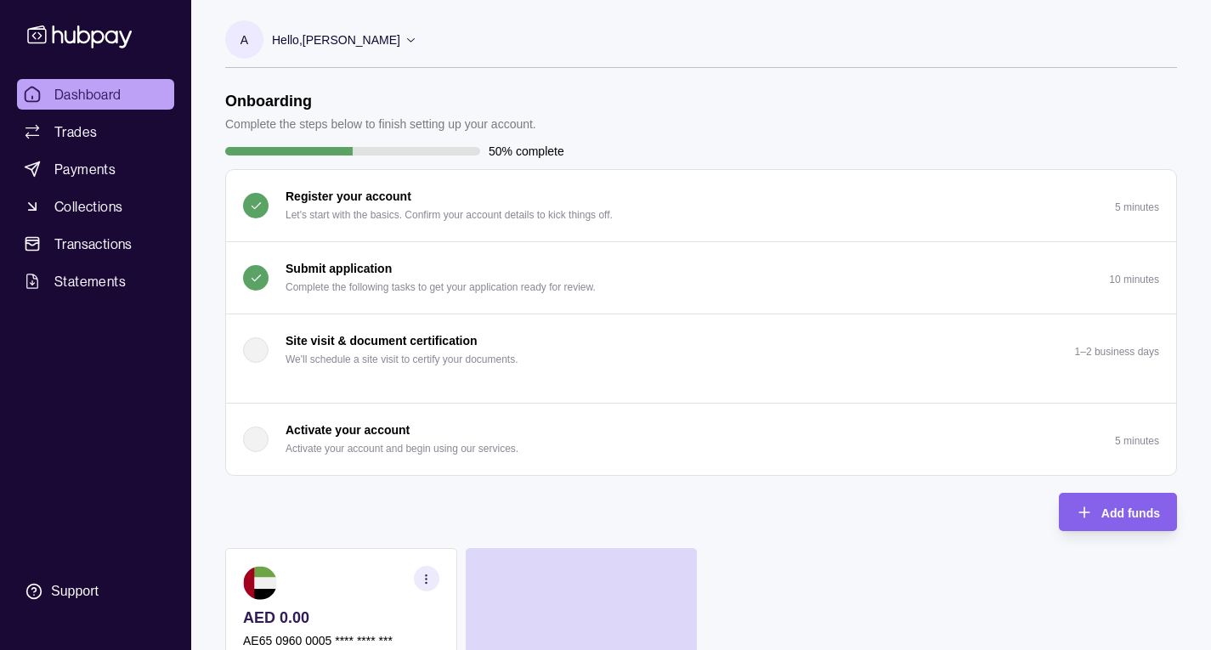
click at [504, 276] on div "Submit application Complete the following tasks to get your application ready f…" at bounding box center [441, 277] width 310 height 37
